Goal: Information Seeking & Learning: Learn about a topic

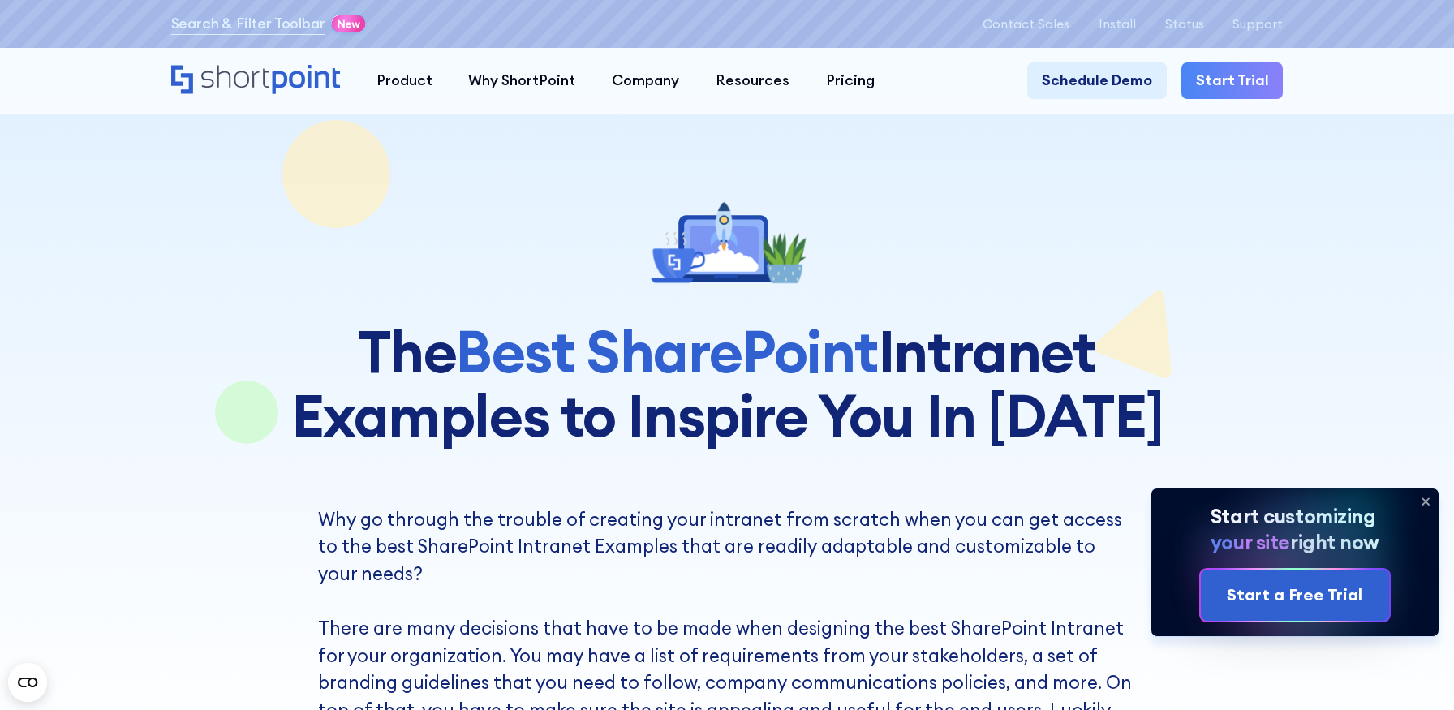
click at [1430, 508] on icon at bounding box center [1426, 502] width 26 height 26
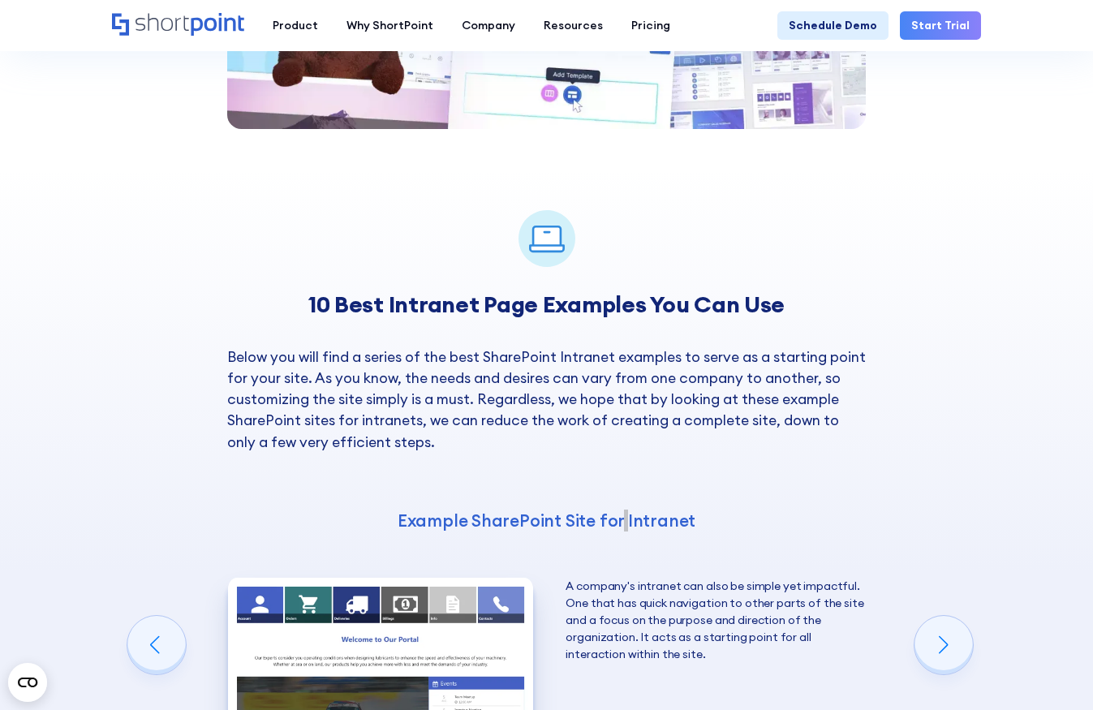
scroll to position [1641, 0]
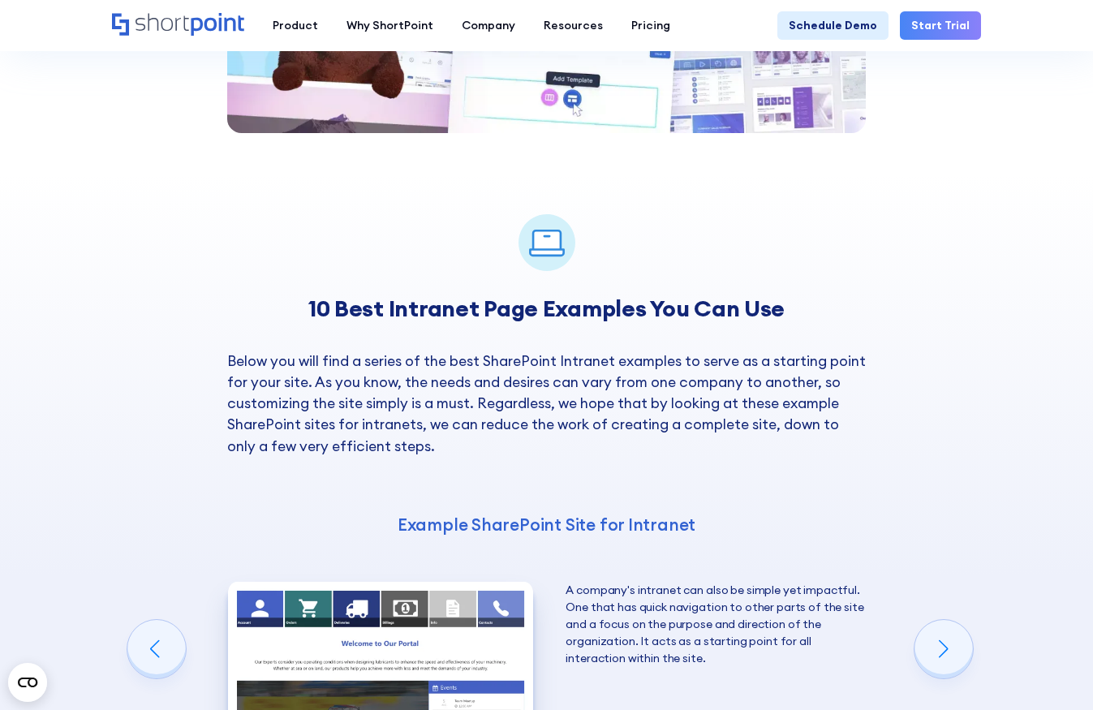
click at [648, 514] on h4 "Example SharePoint Site for Intranet" at bounding box center [547, 525] width 640 height 22
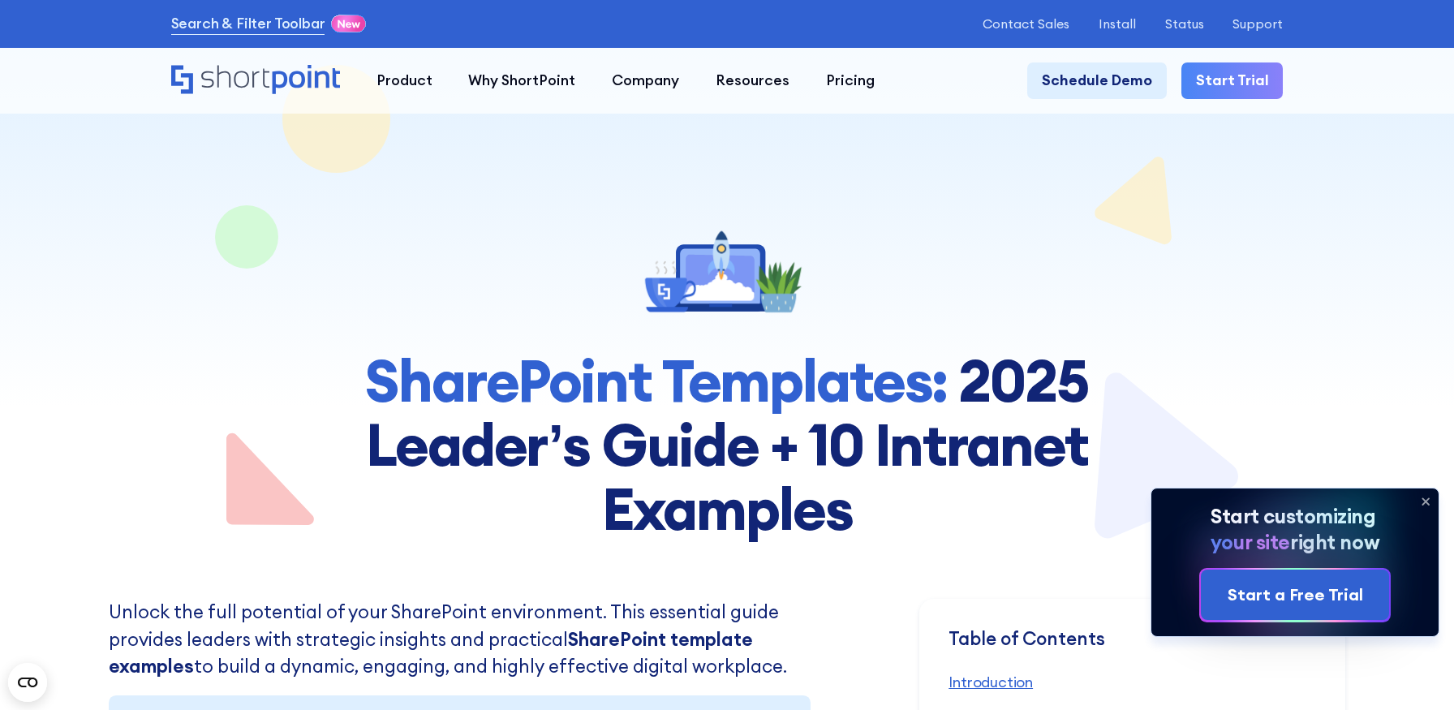
click at [1425, 500] on icon at bounding box center [1426, 501] width 6 height 6
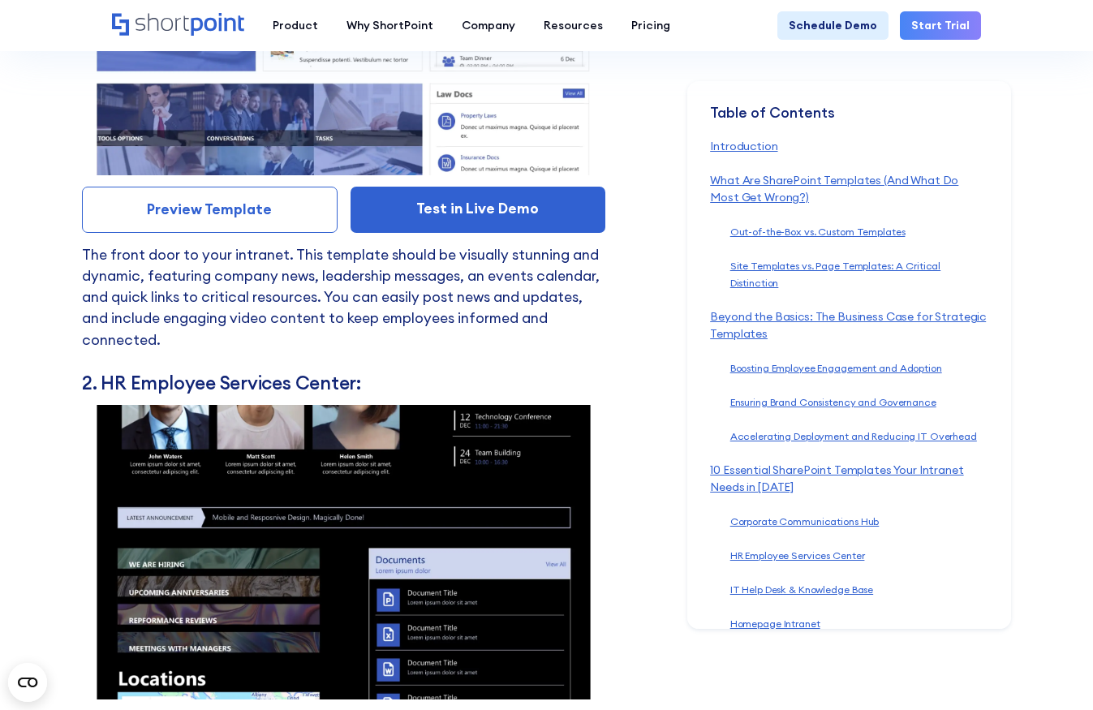
scroll to position [7133, 0]
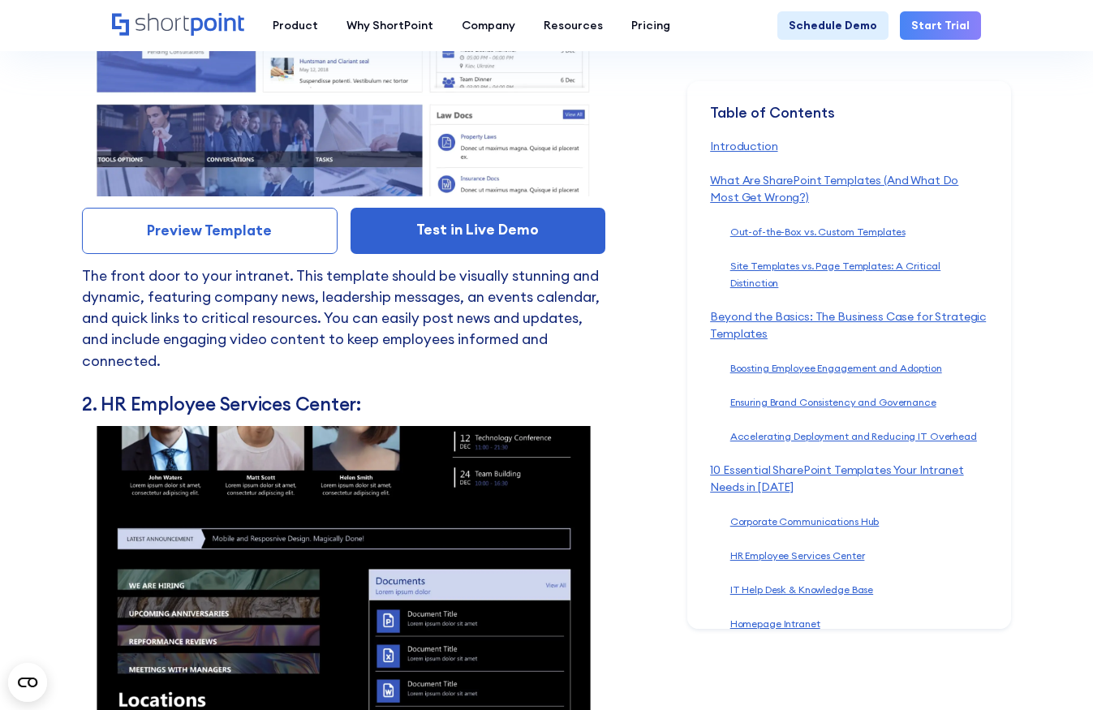
click at [332, 426] on img at bounding box center [343, 573] width 523 height 295
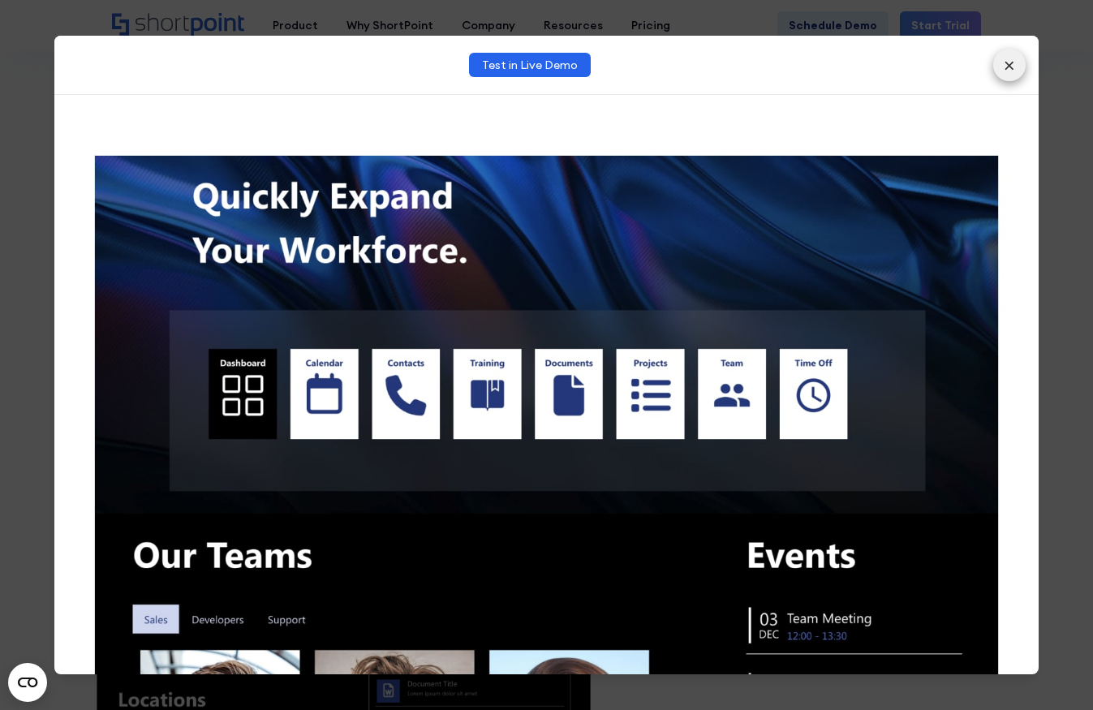
click at [1009, 61] on button "×" at bounding box center [1009, 65] width 32 height 32
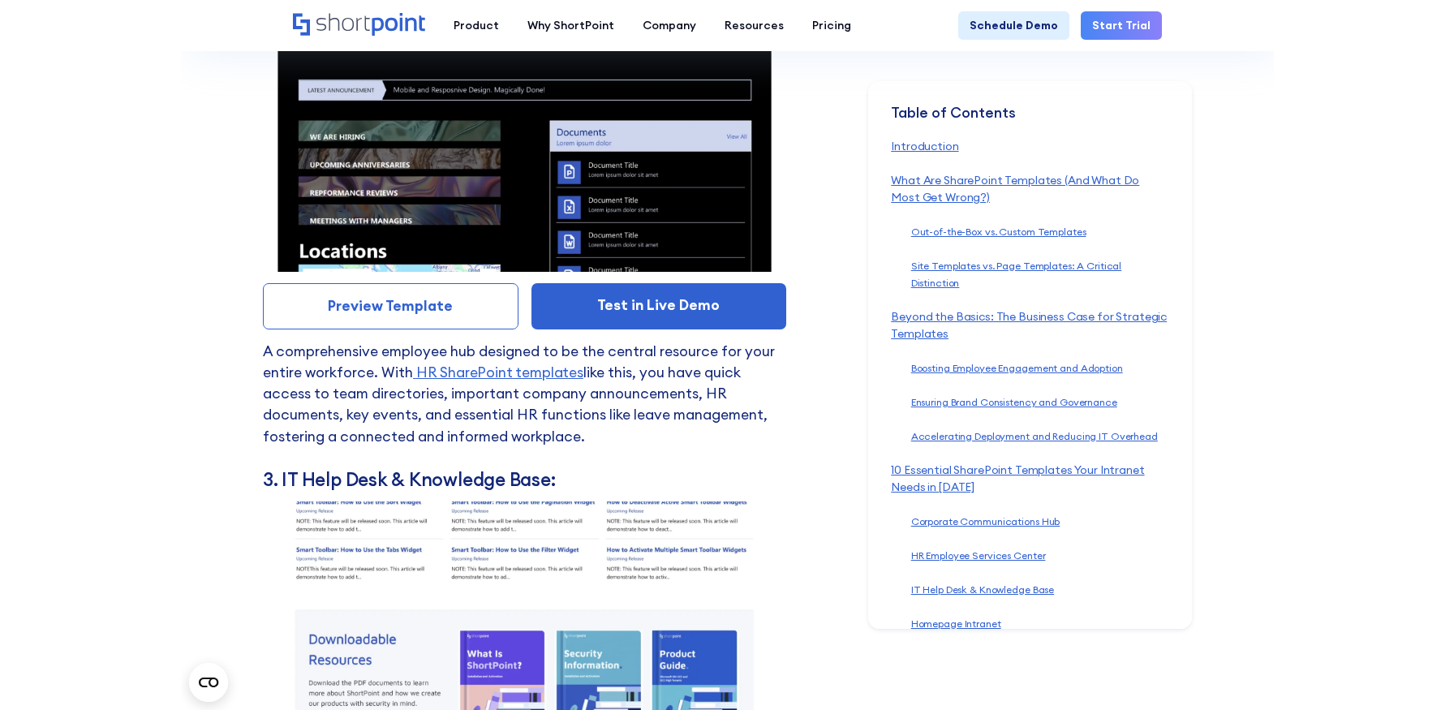
scroll to position [7574, 0]
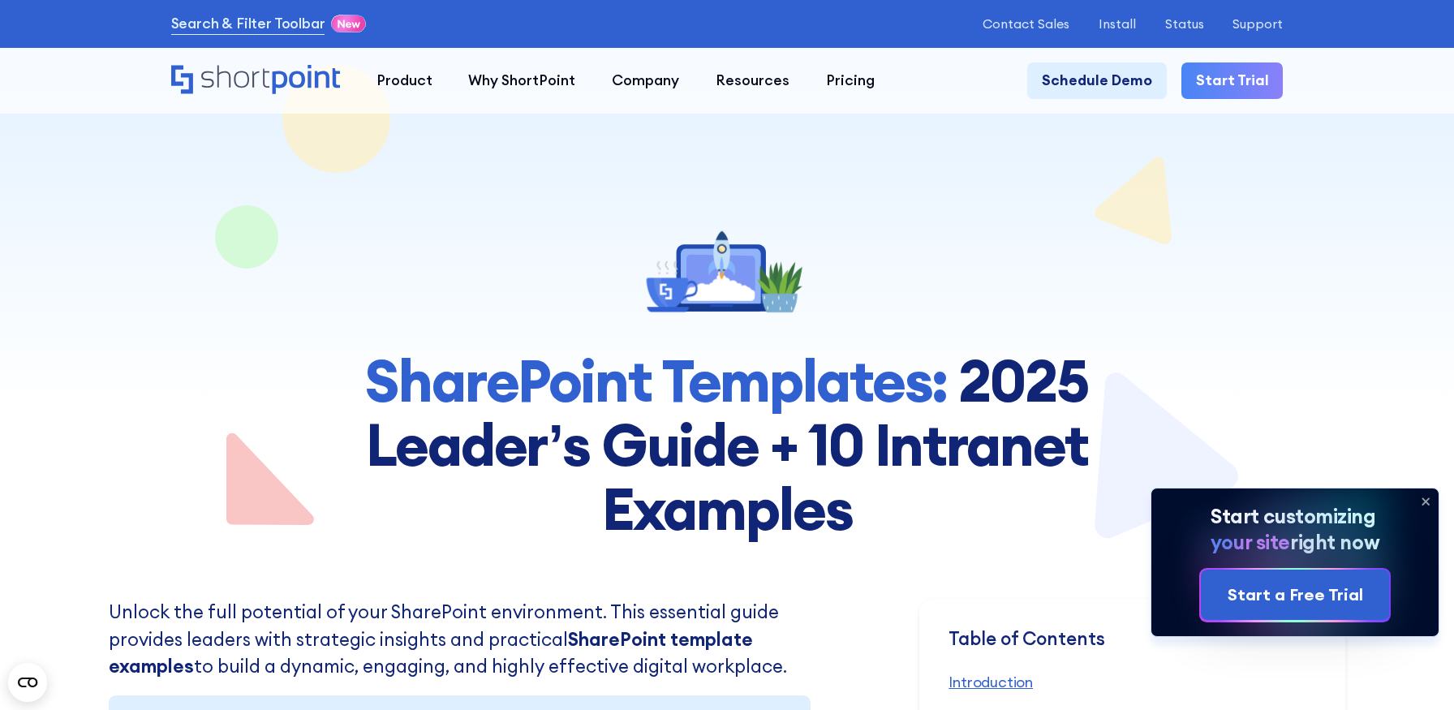
click at [1428, 499] on icon at bounding box center [1426, 501] width 6 height 6
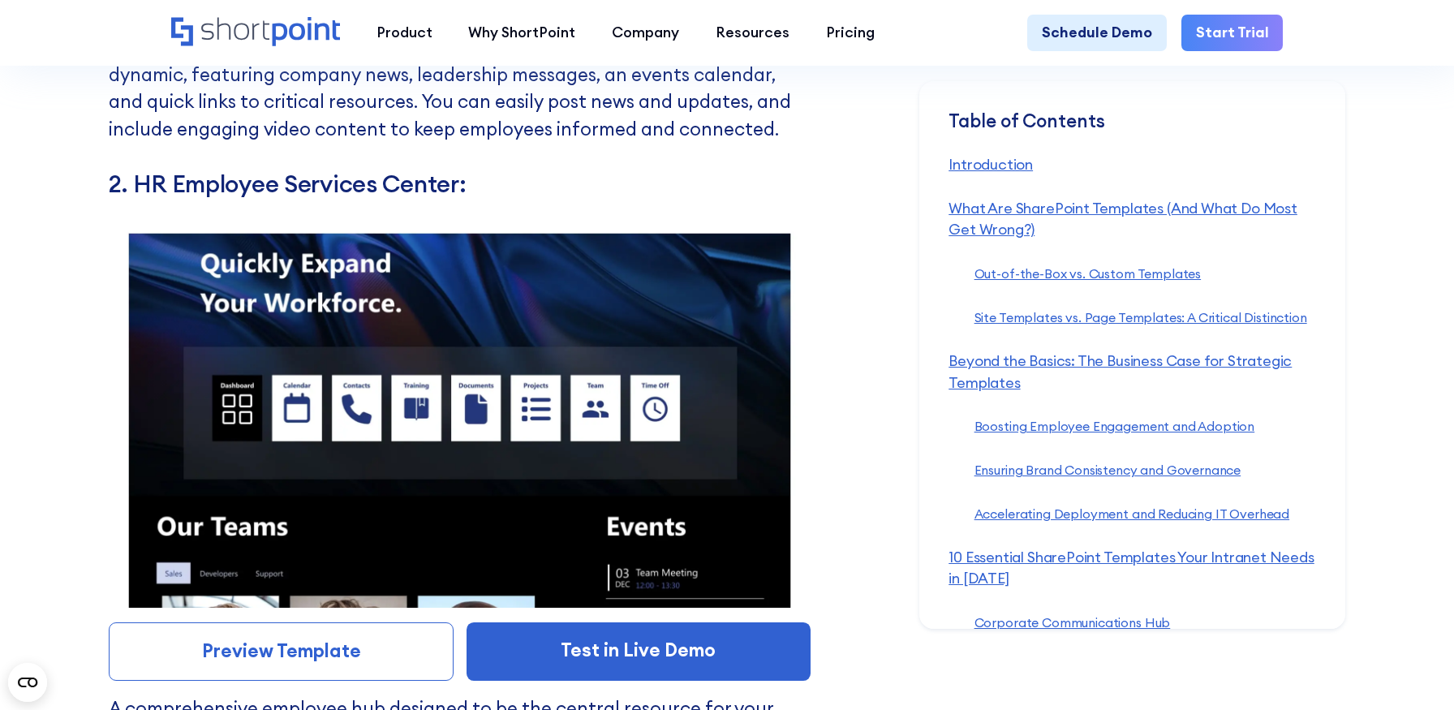
scroll to position [8931, 0]
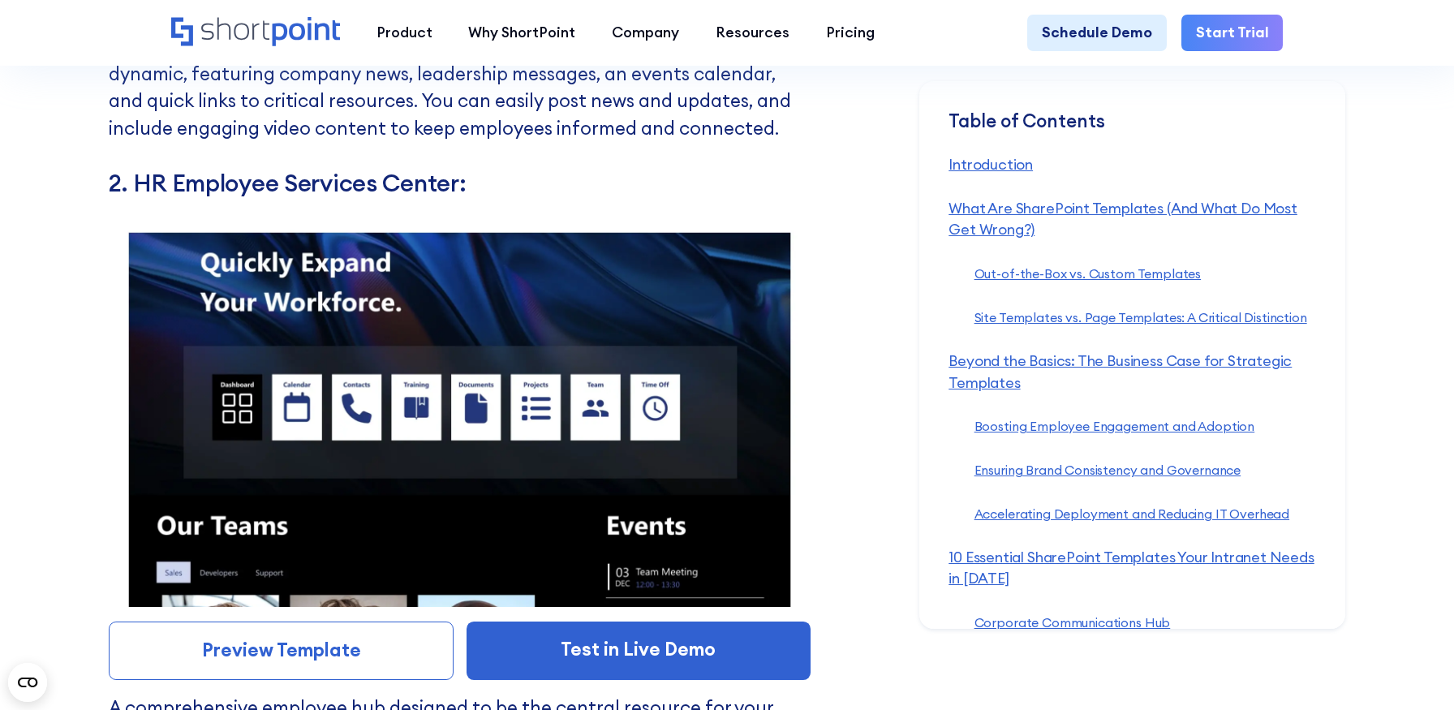
click at [555, 406] on img at bounding box center [460, 410] width 702 height 394
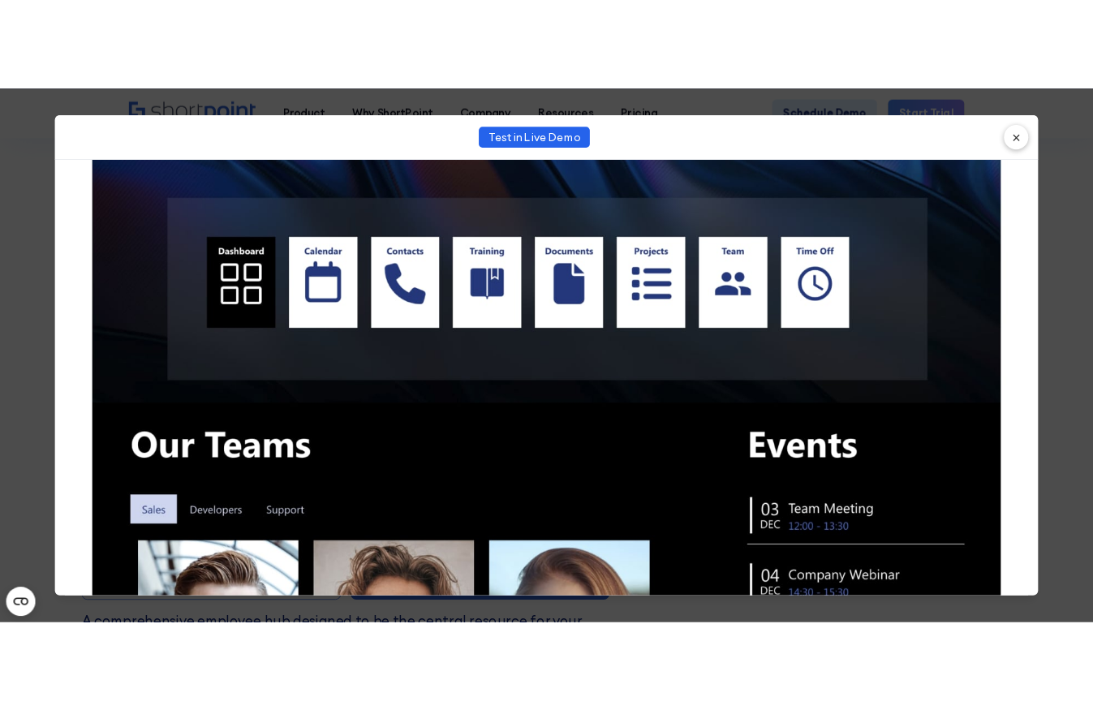
scroll to position [230, 0]
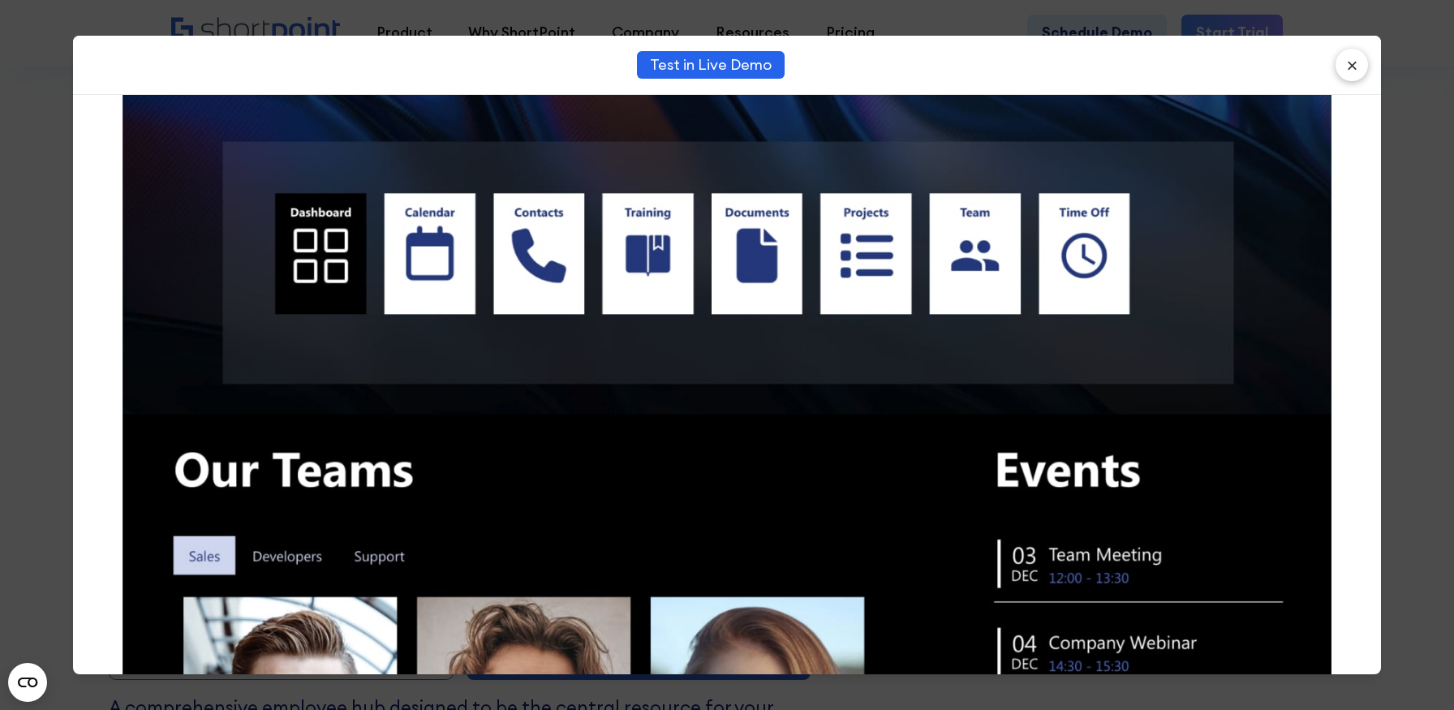
click at [32, 225] on div "Test in Live Demo ×" at bounding box center [727, 355] width 1454 height 710
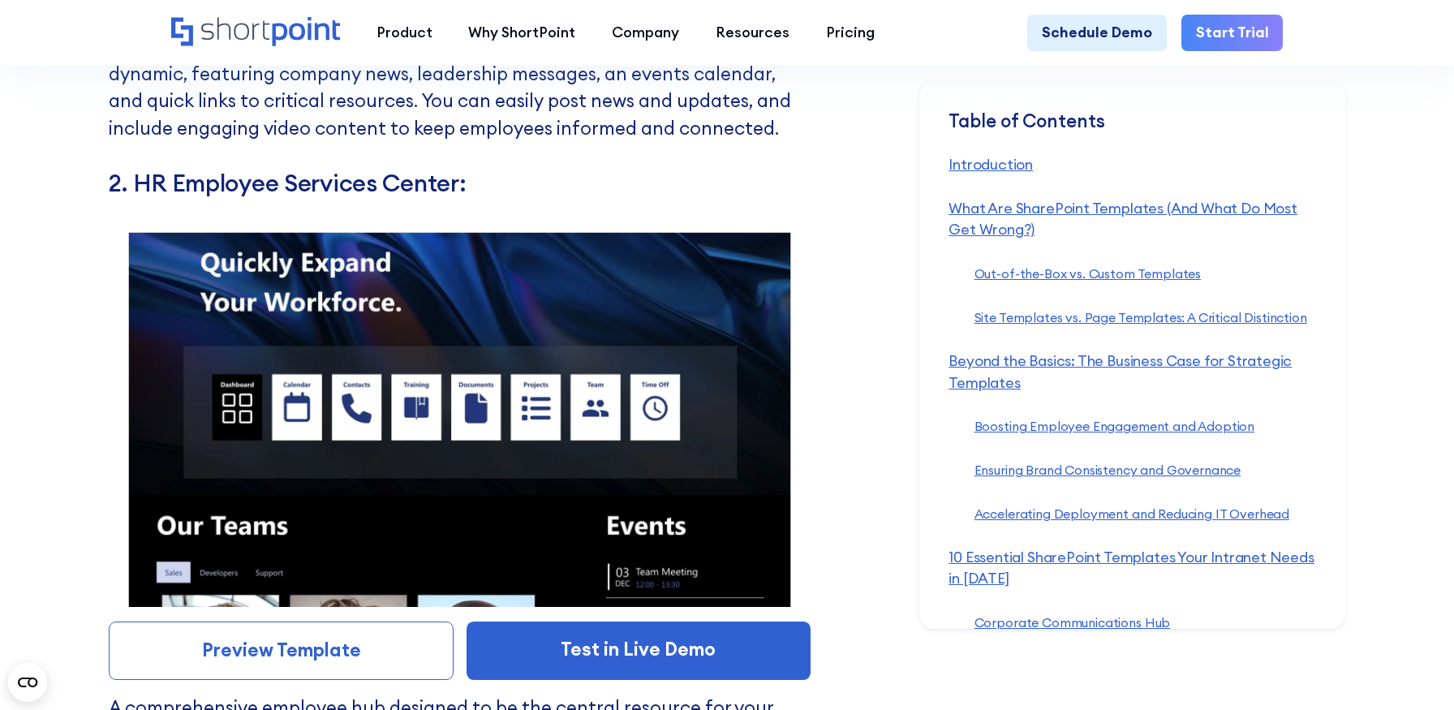
click at [382, 226] on img at bounding box center [460, 410] width 702 height 394
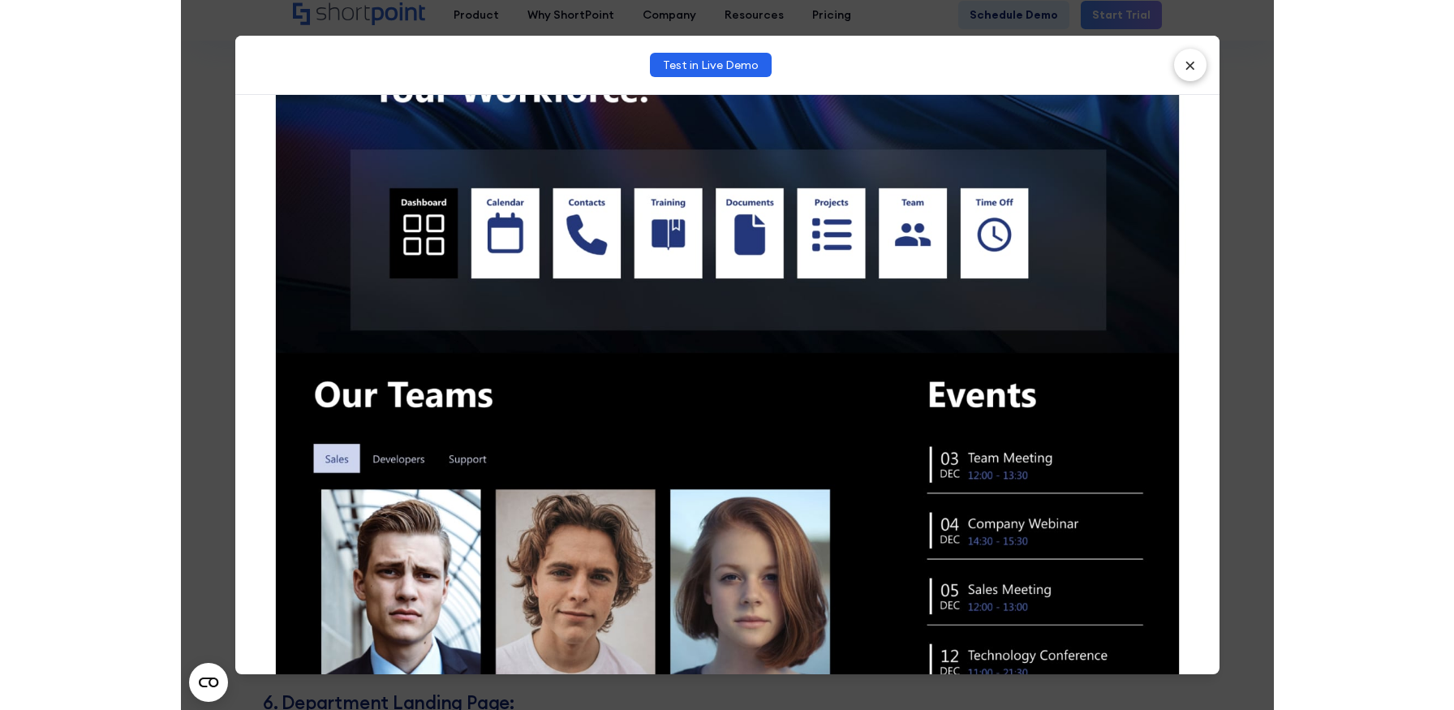
scroll to position [0, 0]
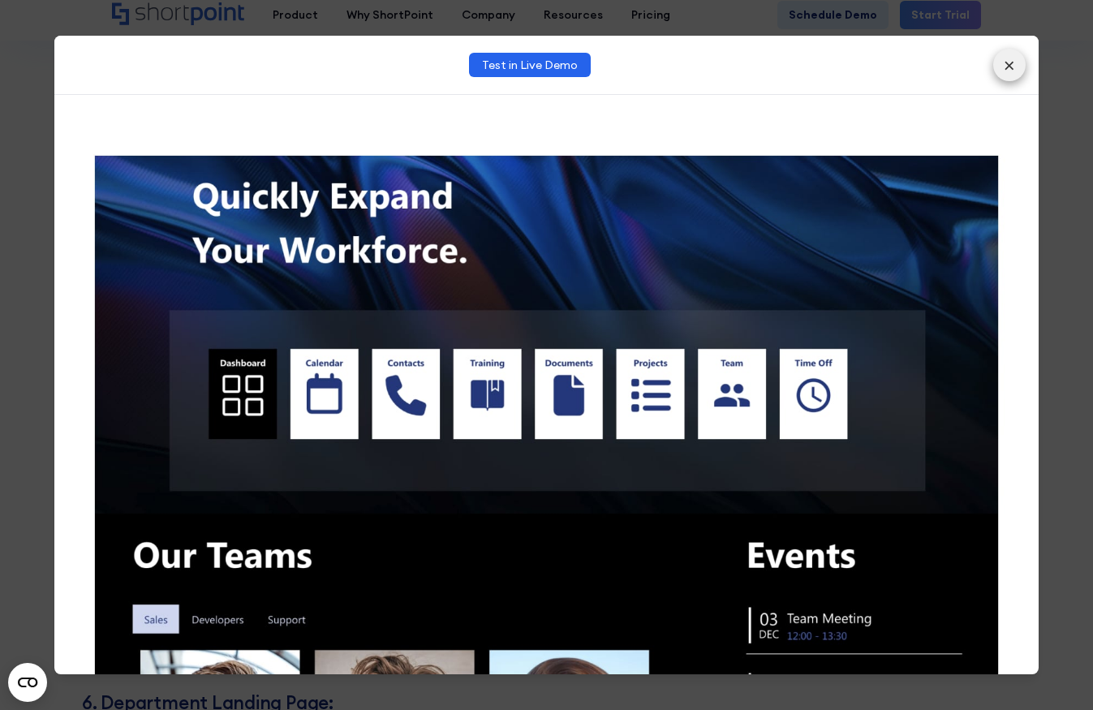
click at [993, 81] on button "×" at bounding box center [1009, 65] width 32 height 32
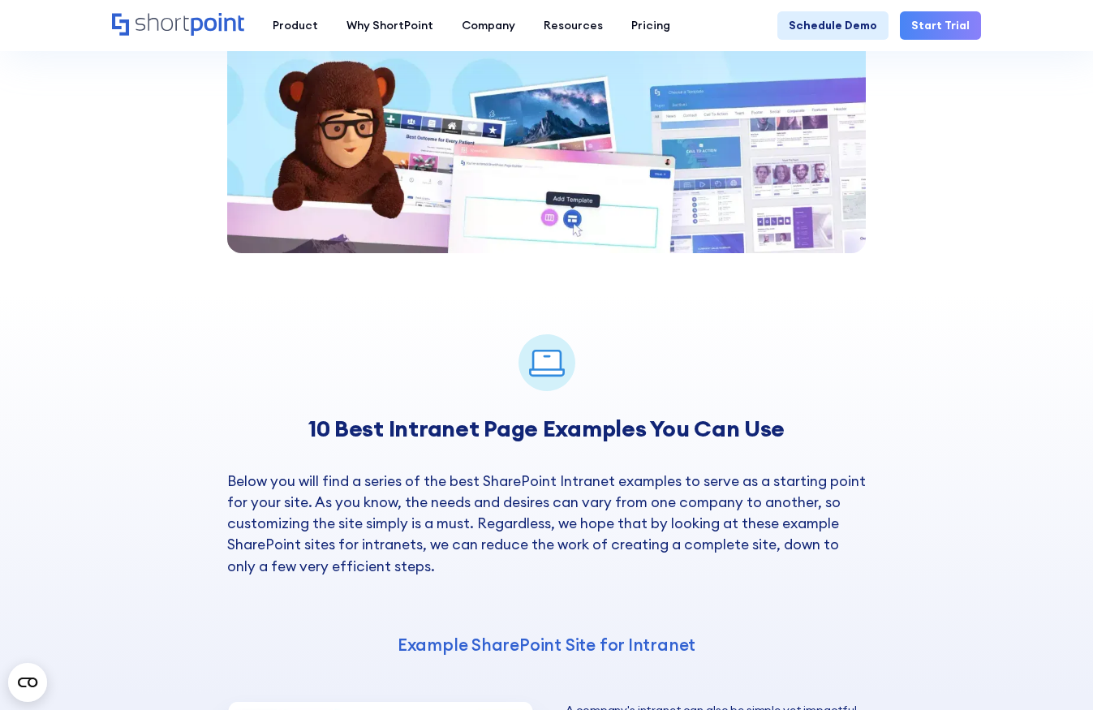
scroll to position [1583, 0]
